Goal: Transaction & Acquisition: Purchase product/service

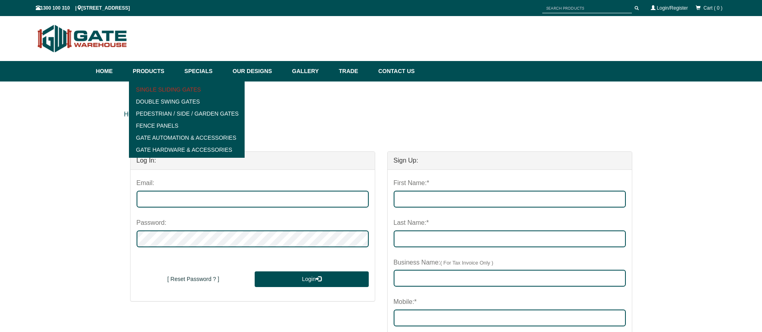
click at [179, 88] on link "Single Sliding Gates" at bounding box center [186, 90] width 111 height 12
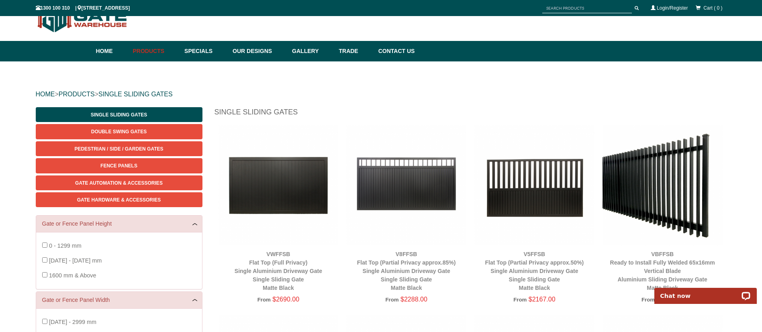
scroll to position [55, 0]
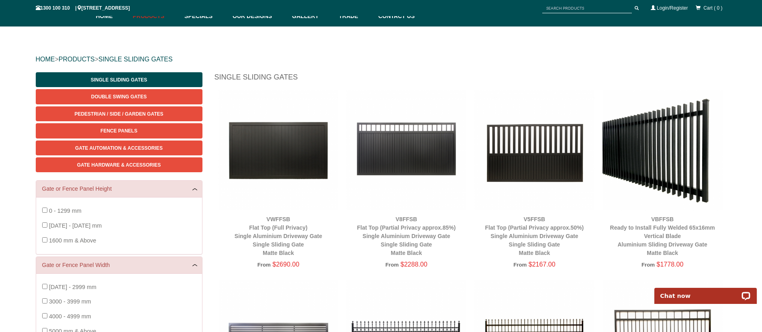
click at [652, 117] on img at bounding box center [663, 150] width 120 height 120
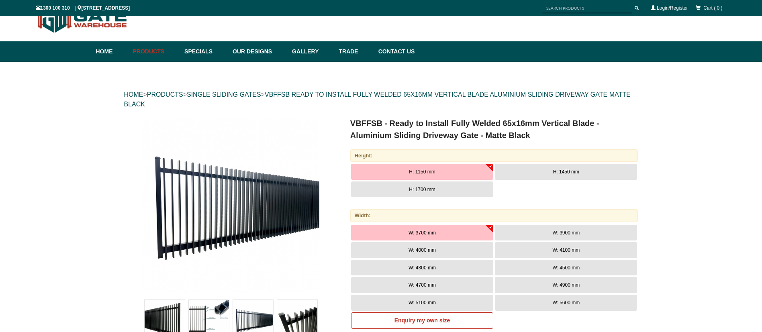
scroll to position [20, 0]
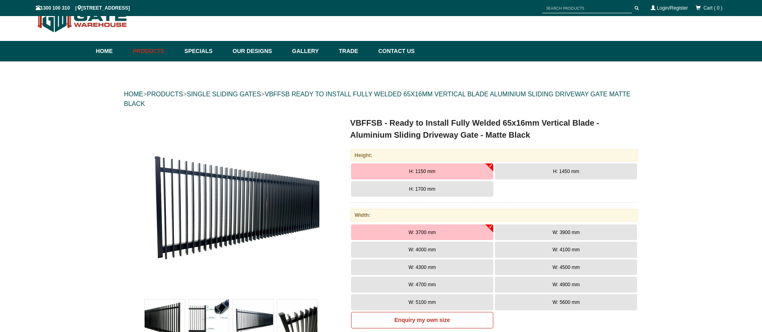
click at [578, 168] on button "H: 1450 mm" at bounding box center [566, 172] width 142 height 16
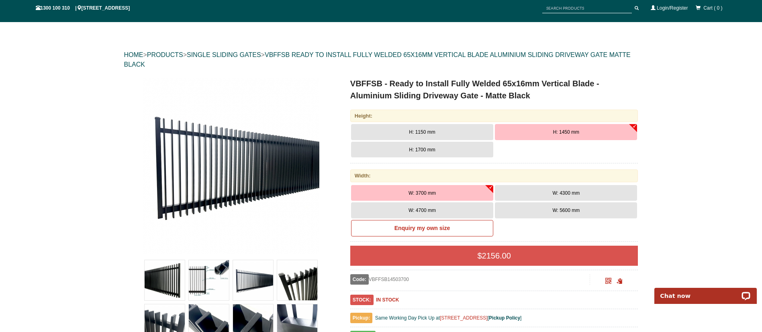
scroll to position [63, 0]
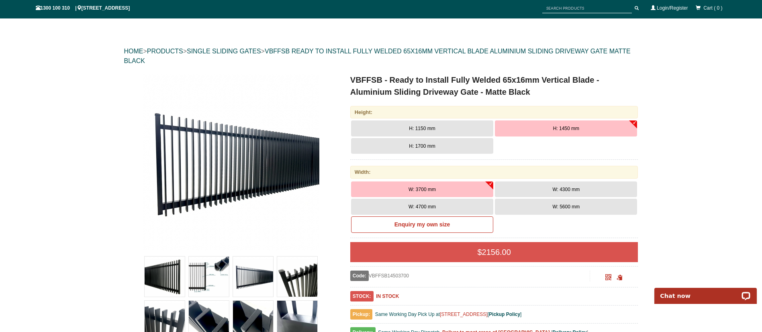
click at [552, 192] on button "W: 4300 mm" at bounding box center [566, 190] width 142 height 16
